Goal: Task Accomplishment & Management: Use online tool/utility

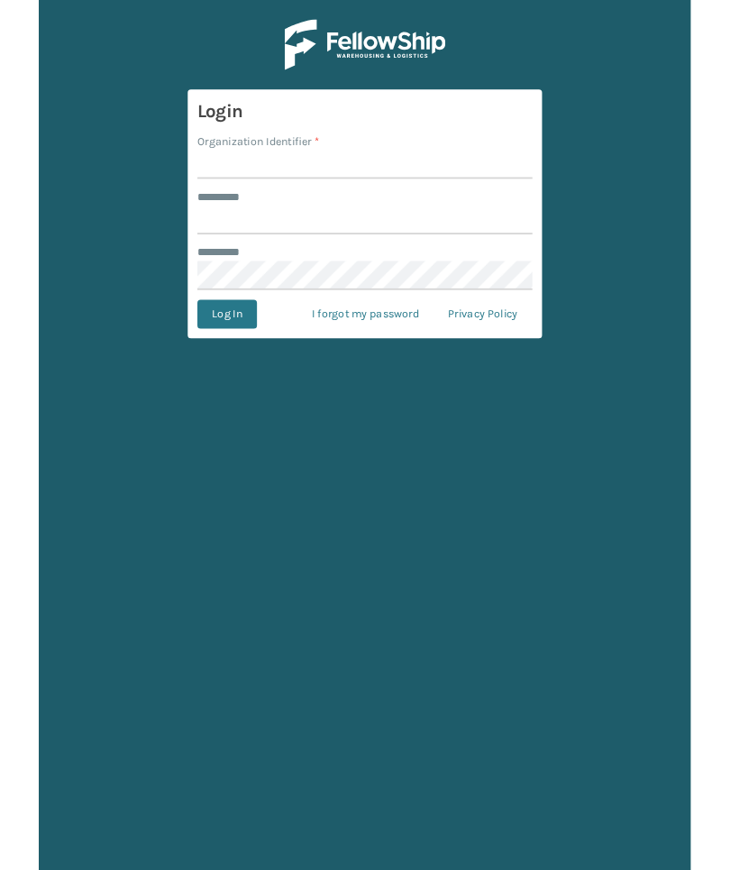
scroll to position [68, 0]
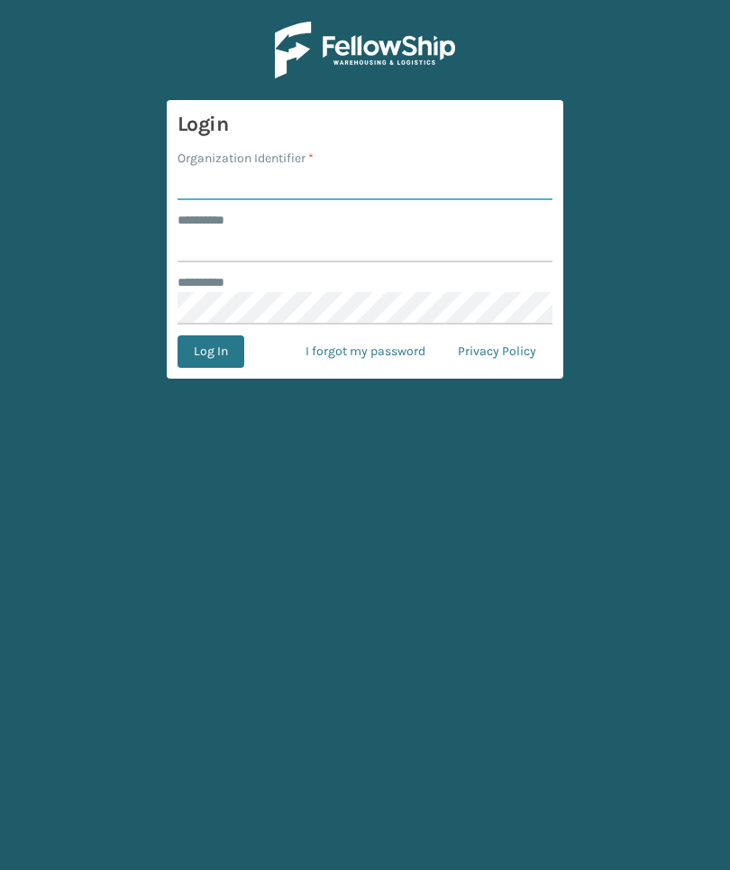
click at [359, 168] on input "Organization Identifier *" at bounding box center [365, 184] width 375 height 32
click at [511, 168] on input "Foamtex" at bounding box center [365, 184] width 375 height 32
type input "F"
type input "TFM"
click at [467, 230] on input "******** *" at bounding box center [365, 246] width 375 height 32
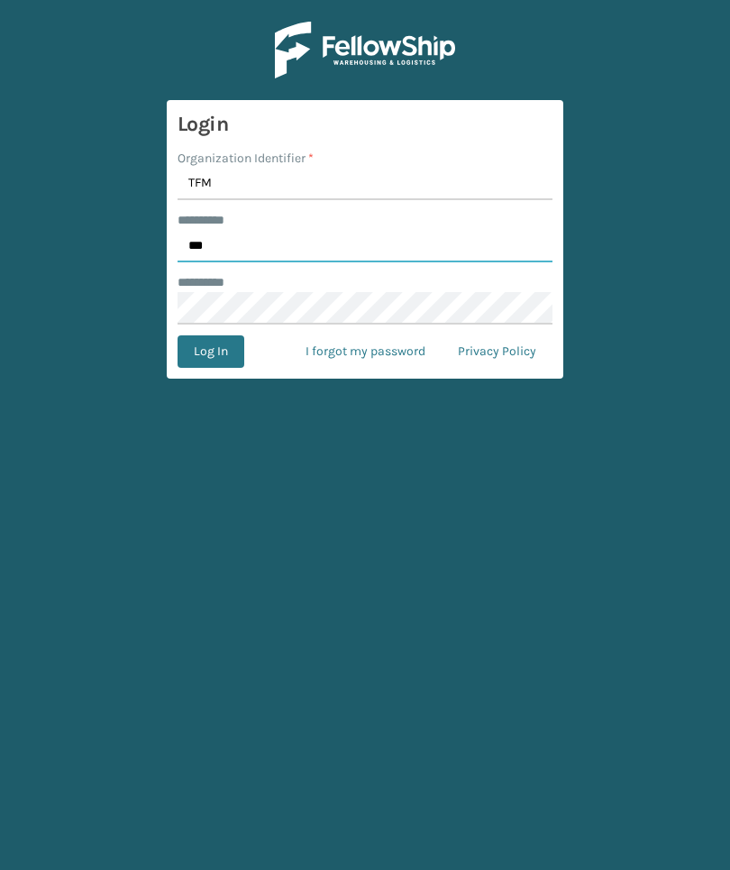
type input "***"
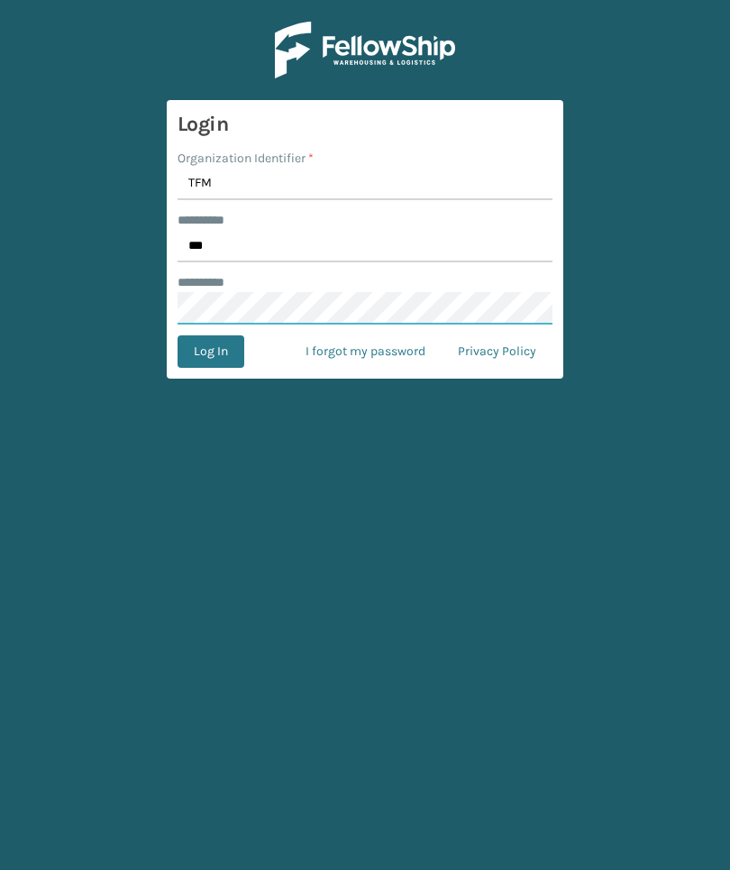
click at [210, 335] on button "Log In" at bounding box center [211, 351] width 67 height 32
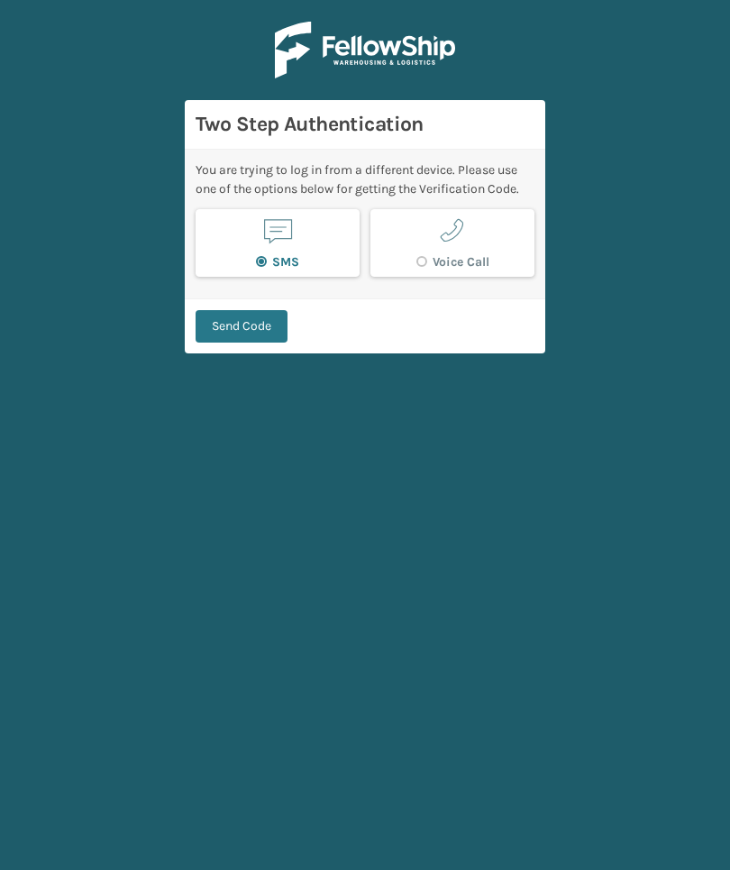
click at [235, 310] on button "Send Code" at bounding box center [242, 326] width 92 height 32
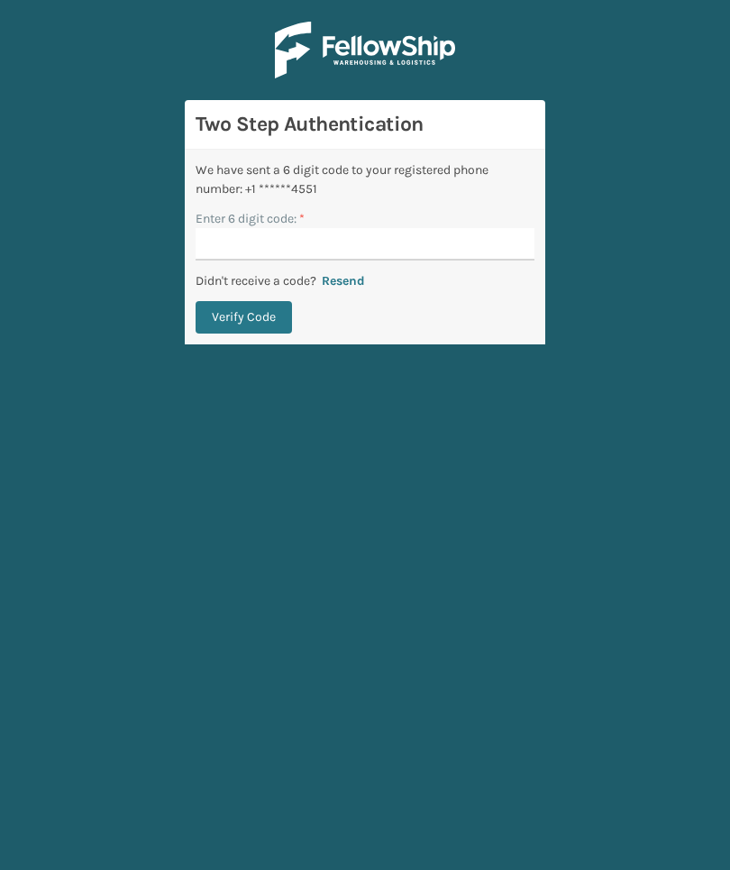
click at [443, 228] on input "Enter 6 digit code: *" at bounding box center [365, 244] width 339 height 32
type input "840921"
click at [243, 301] on button "Verify Code" at bounding box center [244, 317] width 96 height 32
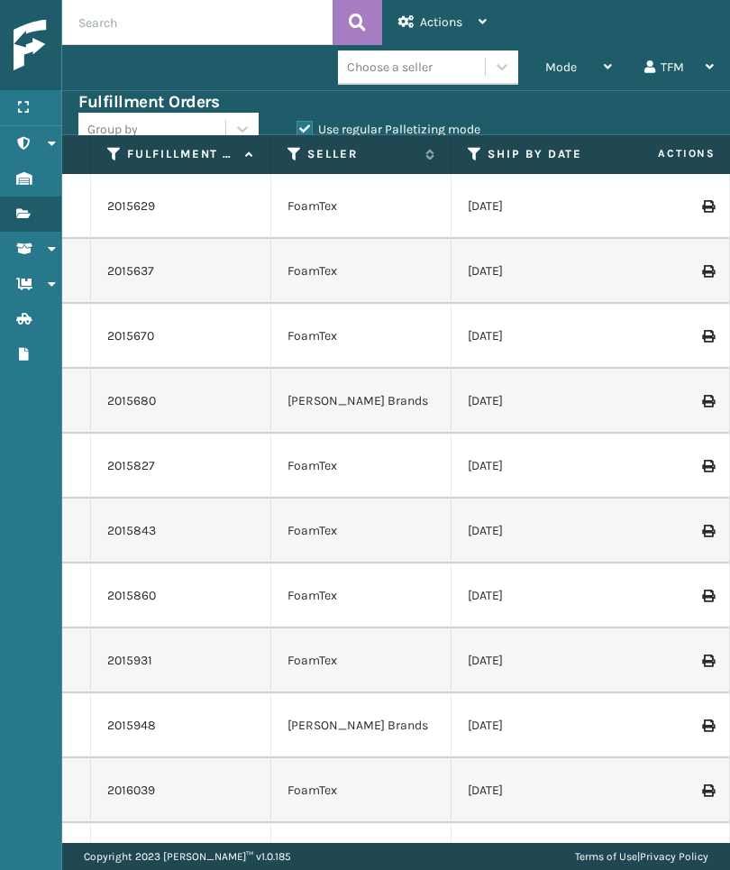
click at [21, 193] on link "Inventory" at bounding box center [30, 178] width 61 height 35
